Goal: Check status: Check status

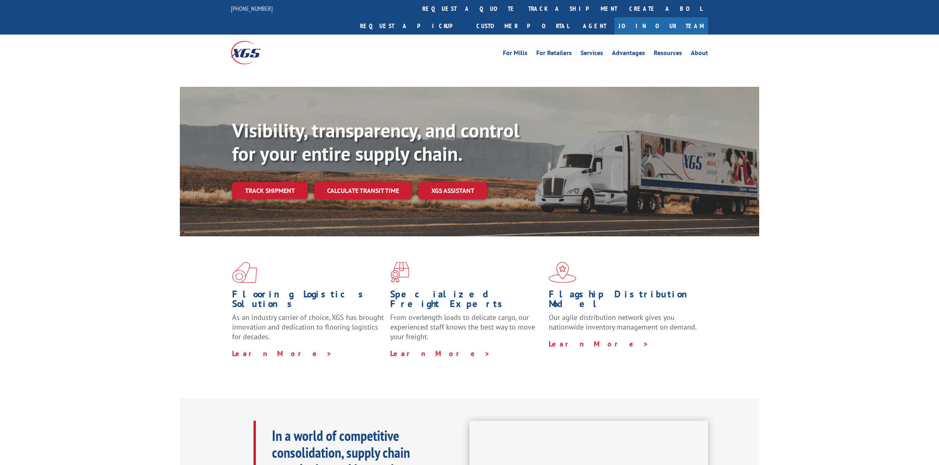
click at [276, 182] on div "Visibility, transparency, and control for your entire supply chain. Track shipm…" at bounding box center [495, 175] width 527 height 112
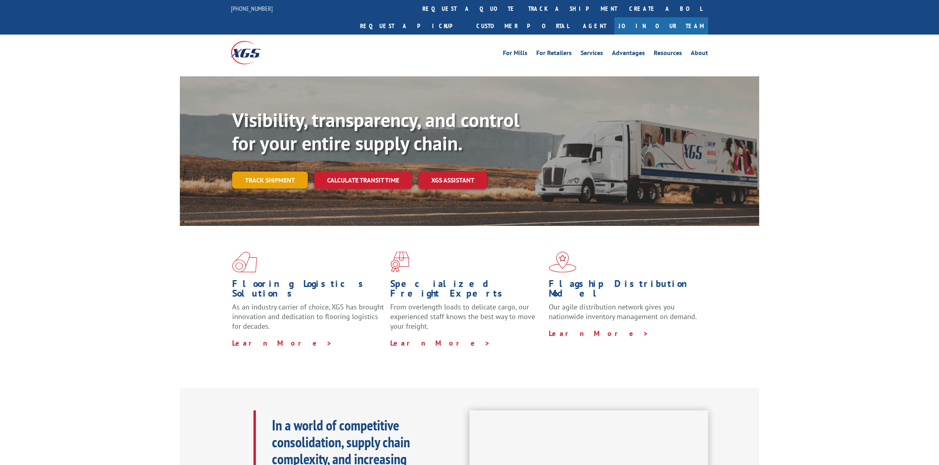
click at [280, 172] on link "Track shipment" at bounding box center [270, 180] width 76 height 17
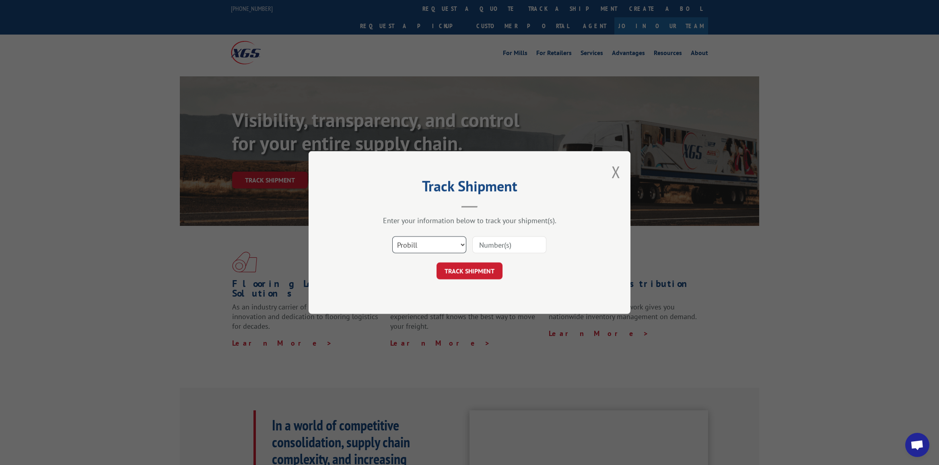
click at [430, 243] on select "Select category... Probill BOL PO" at bounding box center [429, 245] width 74 height 17
select select "bol"
click at [392, 237] on select "Select category... Probill BOL PO" at bounding box center [429, 245] width 74 height 17
click at [497, 242] on input at bounding box center [509, 245] width 74 height 17
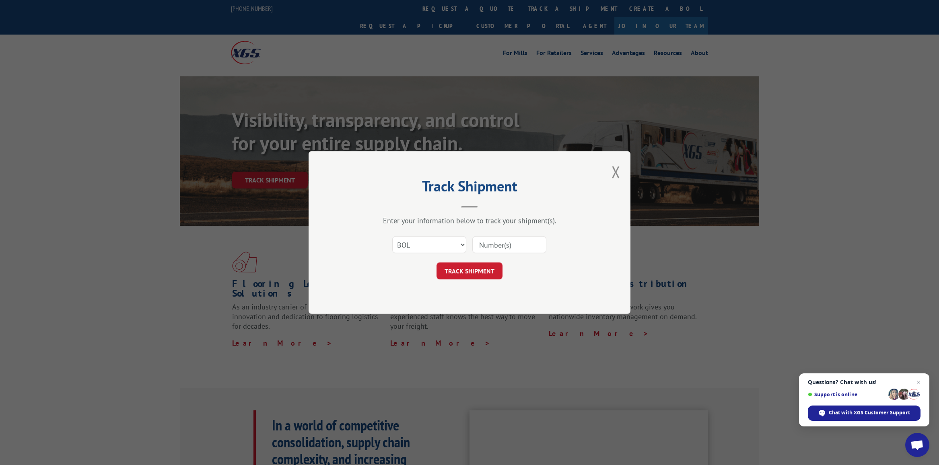
type input "2878885"
click at [457, 266] on button "TRACK SHIPMENT" at bounding box center [469, 271] width 66 height 17
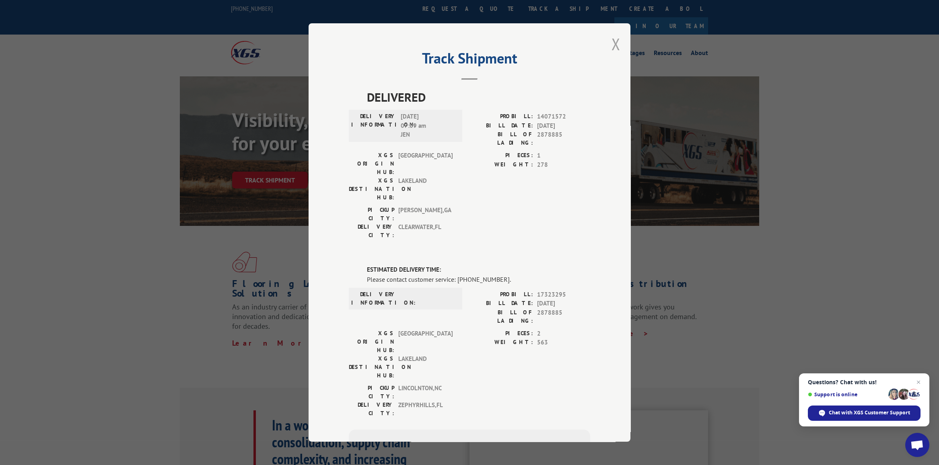
click at [612, 42] on button "Close modal" at bounding box center [615, 43] width 9 height 21
